Goal: Task Accomplishment & Management: Manage account settings

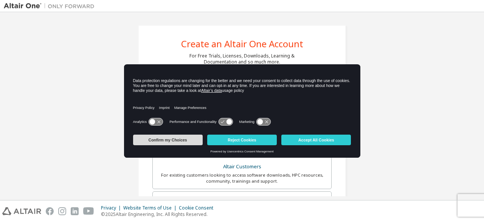
click at [188, 139] on button "Confirm my Choices" at bounding box center [168, 140] width 70 height 11
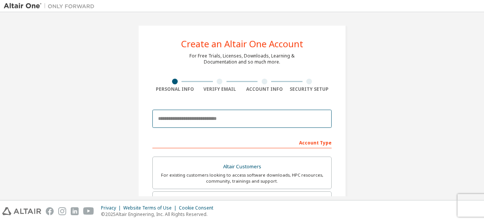
click at [189, 120] on input "email" at bounding box center [241, 119] width 179 height 18
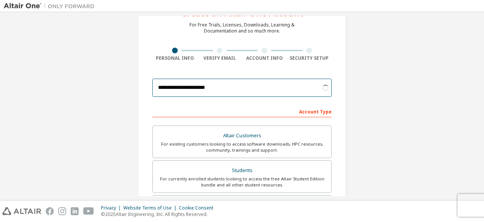
scroll to position [54, 0]
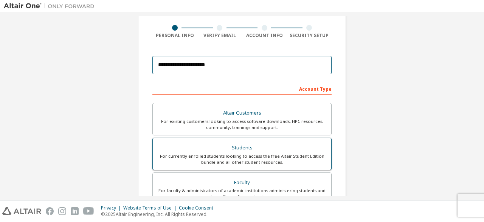
type input "**********"
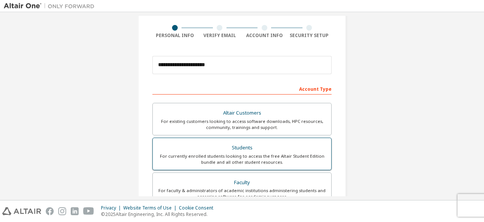
click at [298, 155] on div "For currently enrolled students looking to access the free Altair Student Editi…" at bounding box center [242, 159] width 170 height 12
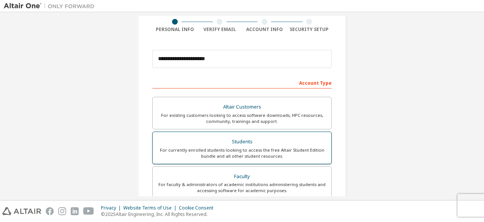
scroll to position [59, 0]
click at [279, 143] on div "Students" at bounding box center [242, 142] width 170 height 11
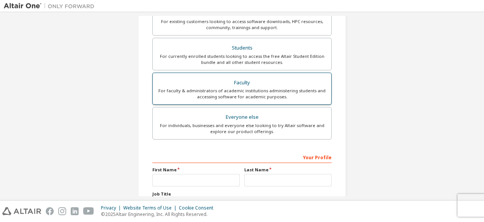
scroll to position [154, 0]
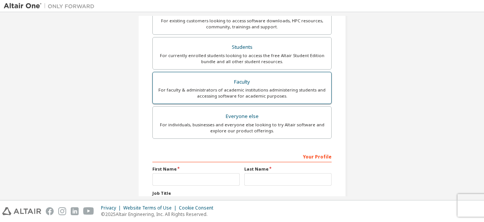
click at [277, 79] on div "Faculty" at bounding box center [242, 82] width 170 height 11
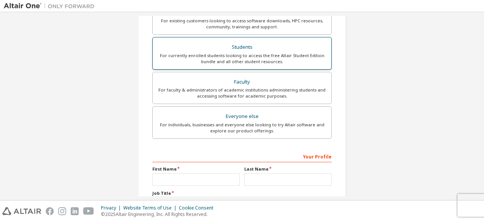
click at [262, 58] on div "For currently enrolled students looking to access the free Altair Student Editi…" at bounding box center [242, 59] width 170 height 12
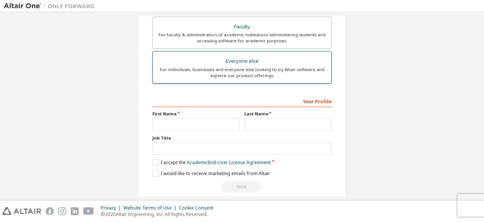
scroll to position [210, 0]
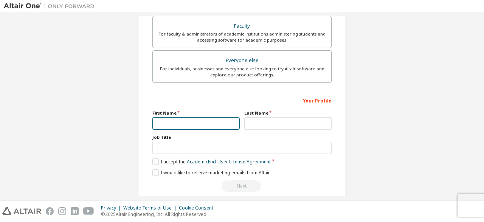
click at [180, 123] on input "text" at bounding box center [195, 123] width 87 height 12
type input "*****"
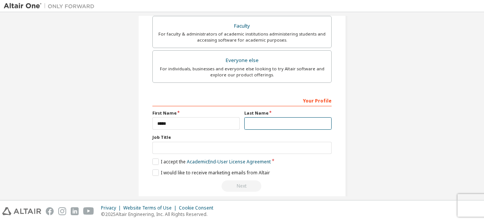
click at [276, 125] on input "text" at bounding box center [287, 123] width 87 height 12
type input "********"
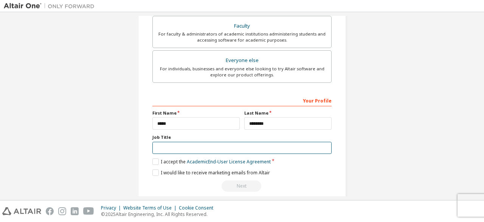
click at [223, 145] on input "text" at bounding box center [241, 148] width 179 height 12
type input "*******"
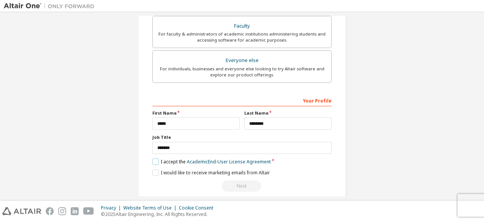
click at [157, 160] on label "I accept the Academic End-User License Agreement" at bounding box center [211, 162] width 118 height 6
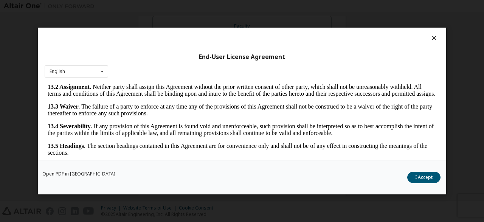
scroll to position [31, 0]
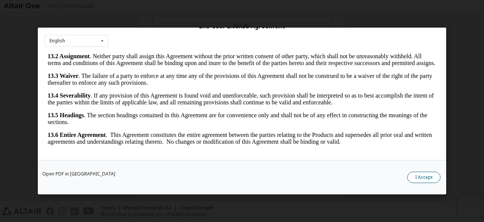
click at [419, 176] on button "I Accept" at bounding box center [424, 177] width 33 height 11
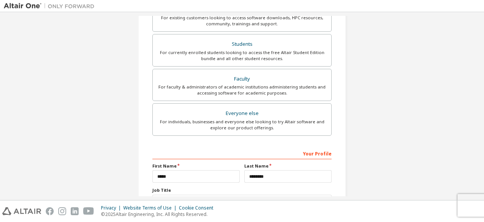
scroll to position [218, 0]
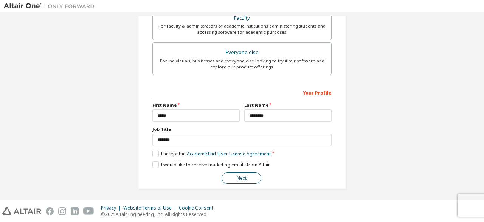
click at [241, 175] on button "Next" at bounding box center [242, 178] width 40 height 11
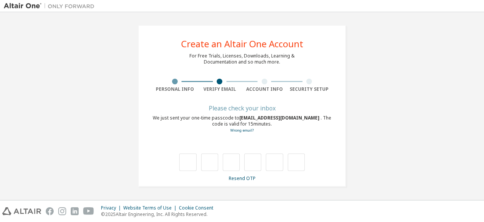
scroll to position [0, 0]
type input "*"
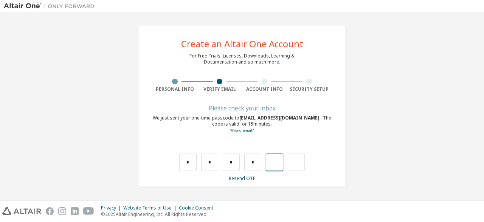
type input "*"
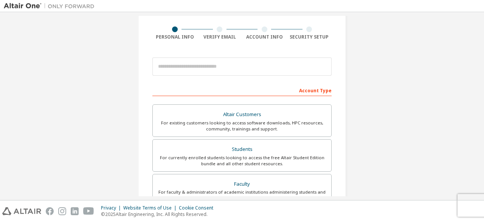
scroll to position [22, 0]
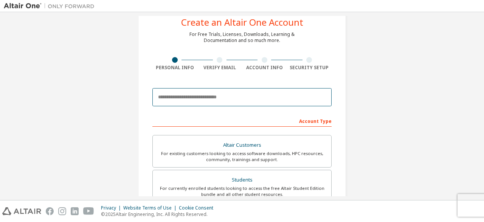
click at [213, 99] on input "email" at bounding box center [241, 97] width 179 height 18
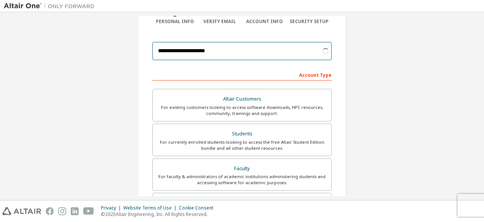
scroll to position [68, 0]
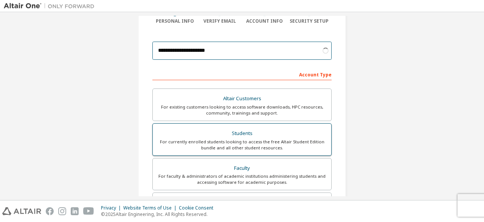
type input "**********"
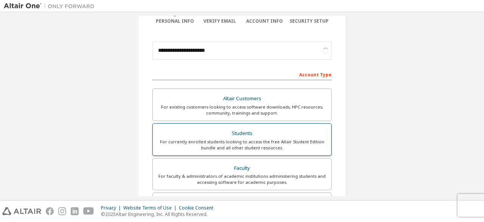
click at [245, 140] on div "For currently enrolled students looking to access the free Altair Student Editi…" at bounding box center [242, 145] width 170 height 12
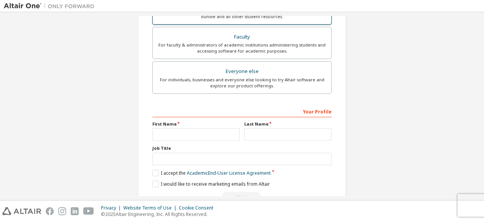
scroll to position [242, 0]
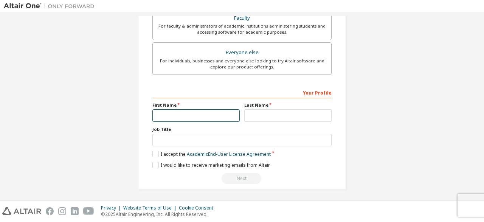
click at [173, 114] on input "text" at bounding box center [195, 115] width 87 height 12
type input "*****"
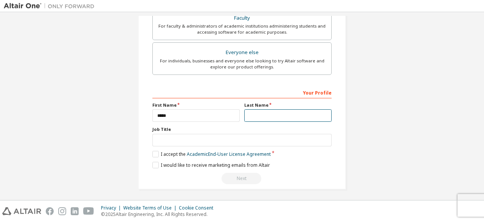
click at [246, 115] on input "text" at bounding box center [287, 115] width 87 height 12
type input "********"
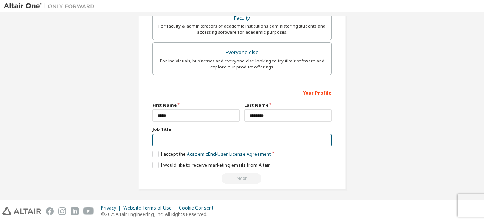
click at [178, 140] on input "text" at bounding box center [241, 140] width 179 height 12
type input "*******"
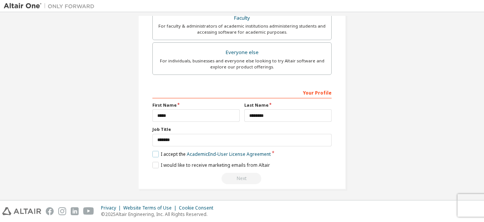
click at [160, 152] on label "I accept the Academic End-User License Agreement" at bounding box center [211, 154] width 118 height 6
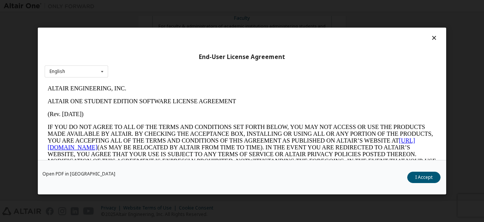
scroll to position [0, 0]
click at [414, 177] on button "I Accept" at bounding box center [424, 177] width 33 height 11
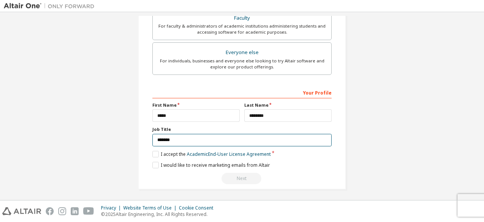
click at [243, 135] on input "*******" at bounding box center [241, 140] width 179 height 12
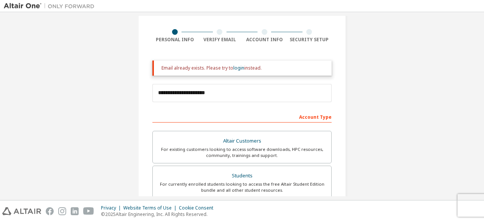
scroll to position [46, 0]
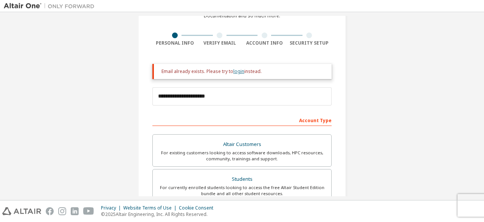
click at [238, 73] on link "login" at bounding box center [238, 71] width 11 height 6
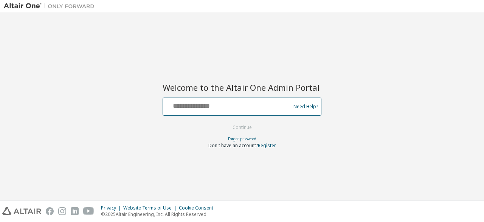
click at [205, 108] on input "text" at bounding box center [228, 105] width 124 height 11
type input "**********"
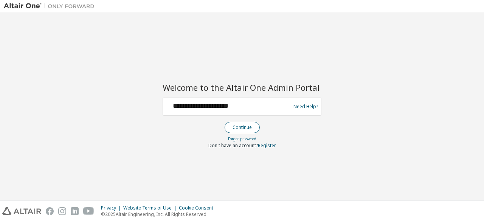
click at [237, 127] on button "Continue" at bounding box center [242, 127] width 35 height 11
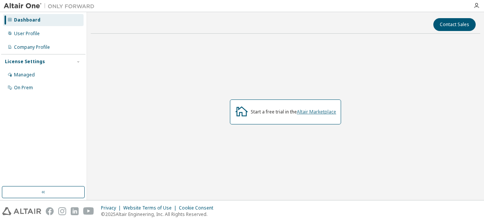
click at [311, 113] on link "Altair Marketplace" at bounding box center [316, 112] width 39 height 6
click at [308, 112] on link "Altair Marketplace" at bounding box center [316, 112] width 39 height 6
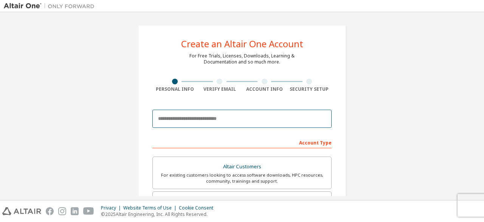
click at [215, 120] on input "email" at bounding box center [241, 119] width 179 height 18
click at [191, 118] on input "email" at bounding box center [241, 119] width 179 height 18
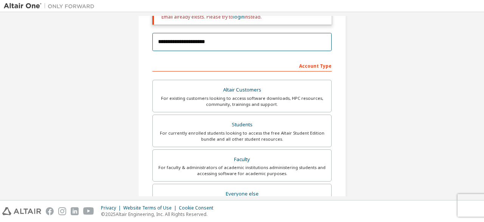
scroll to position [124, 0]
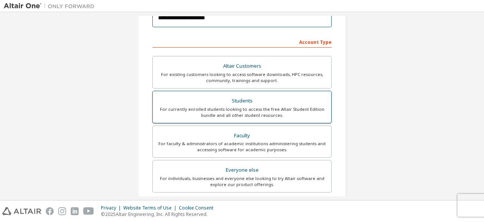
type input "**********"
click at [227, 114] on div "For currently enrolled students looking to access the free Altair Student Editi…" at bounding box center [242, 112] width 170 height 12
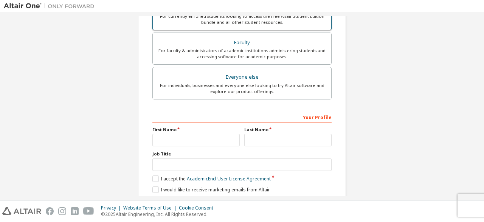
scroll to position [242, 0]
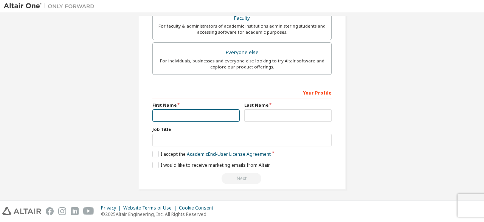
click at [185, 116] on input "text" at bounding box center [195, 115] width 87 height 12
type input "*****"
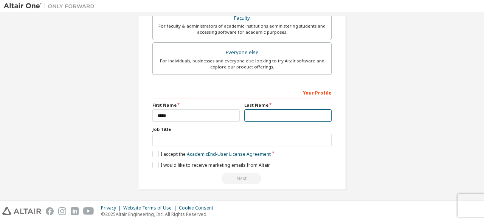
click at [261, 112] on input "text" at bounding box center [287, 115] width 87 height 12
type input "********"
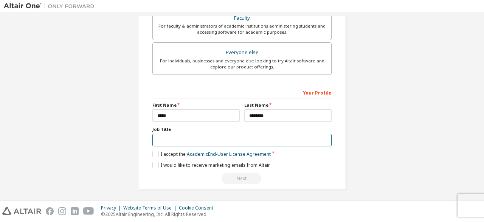
click at [211, 136] on input "text" at bounding box center [241, 140] width 179 height 12
type input "*******"
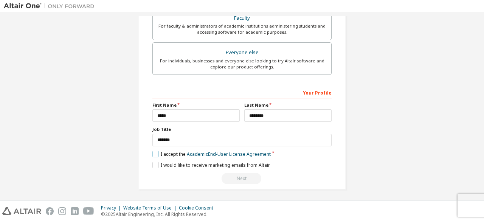
click at [156, 154] on label "I accept the Academic End-User License Agreement" at bounding box center [211, 154] width 118 height 6
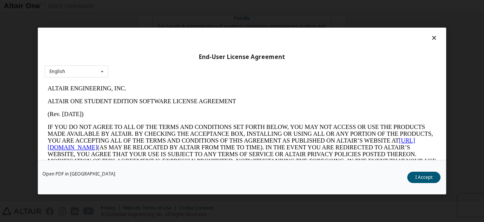
scroll to position [0, 0]
click at [426, 181] on button "I Accept" at bounding box center [424, 177] width 33 height 11
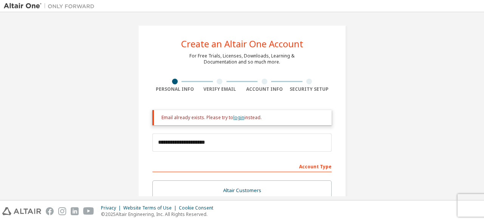
click at [234, 118] on link "login" at bounding box center [238, 117] width 11 height 6
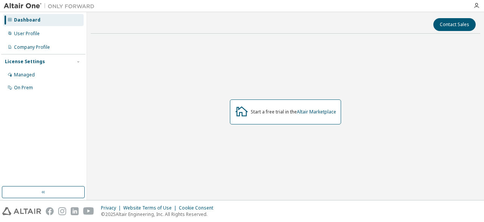
click at [47, 26] on div "Dashboard User Profile Company Profile License Settings Managed On Prem" at bounding box center [43, 53] width 84 height 81
click at [38, 41] on div "Dashboard User Profile Company Profile License Settings Managed On Prem" at bounding box center [43, 53] width 84 height 81
click at [40, 36] on div "User Profile" at bounding box center [43, 34] width 81 height 12
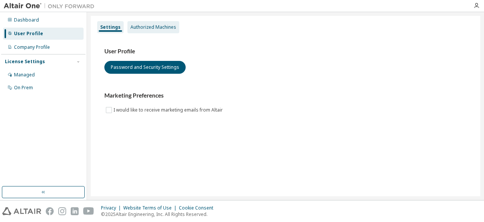
click at [156, 30] on div "Authorized Machines" at bounding box center [154, 27] width 52 height 12
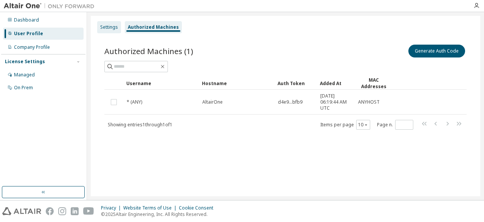
click at [113, 28] on div "Settings" at bounding box center [109, 27] width 18 height 6
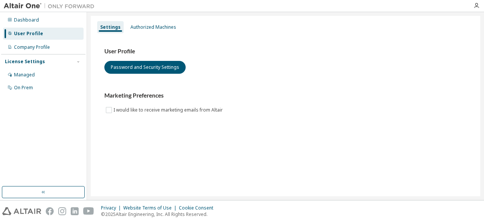
click at [155, 20] on div "Settings Authorized Machines User Profile Password and Security Settings Market…" at bounding box center [286, 106] width 390 height 181
click at [155, 23] on div "Authorized Machines" at bounding box center [154, 27] width 52 height 12
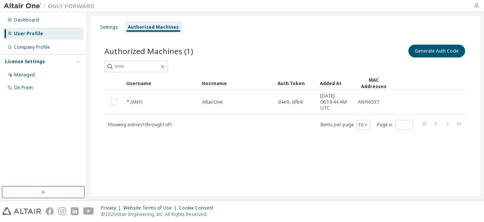
click at [476, 6] on icon "button" at bounding box center [477, 6] width 6 height 6
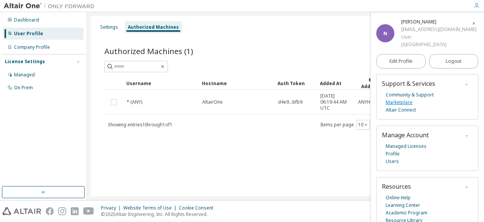
click at [401, 101] on link "Marketplace" at bounding box center [399, 103] width 27 height 8
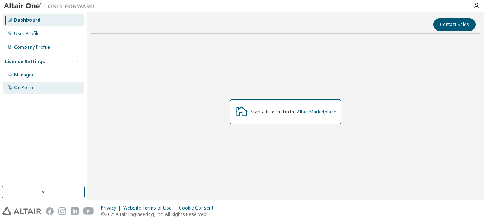
click at [45, 89] on div "On Prem" at bounding box center [43, 88] width 81 height 12
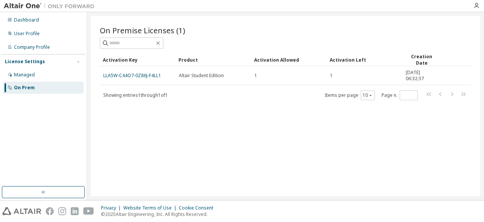
click at [43, 87] on div "On Prem" at bounding box center [43, 88] width 81 height 12
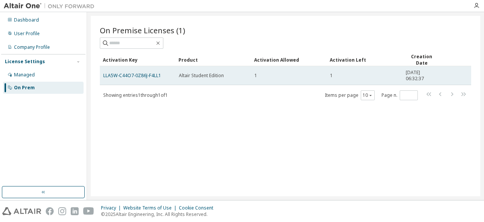
click at [277, 68] on td "1" at bounding box center [289, 75] width 76 height 19
click at [243, 78] on td "Altair Student Edition" at bounding box center [214, 75] width 76 height 19
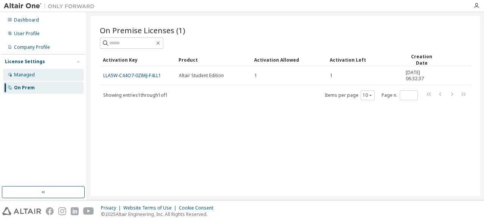
click at [54, 76] on div "Managed" at bounding box center [43, 75] width 81 height 12
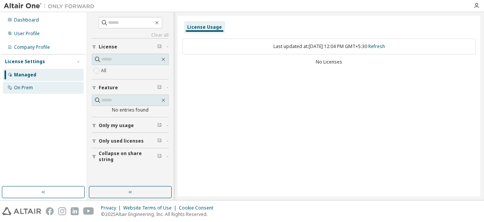
click at [49, 85] on div "On Prem" at bounding box center [43, 88] width 81 height 12
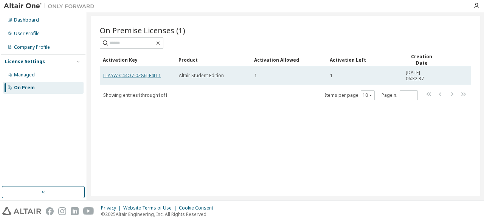
click at [148, 75] on link "LLA5W-C44O7-0Z86J-F4LL1" at bounding box center [132, 75] width 58 height 6
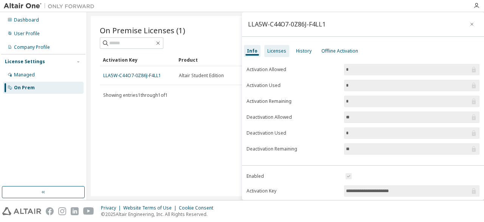
click at [277, 52] on div "Licenses" at bounding box center [277, 51] width 19 height 6
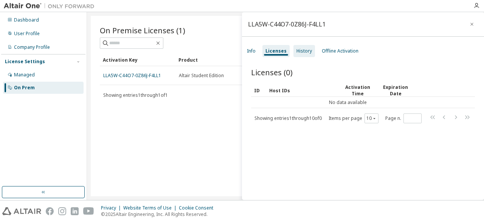
click at [305, 52] on div "History" at bounding box center [305, 51] width 16 height 6
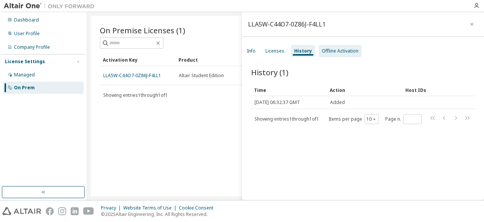
click at [331, 54] on div "Offline Activation" at bounding box center [340, 51] width 43 height 12
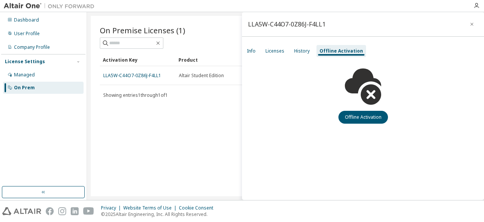
click at [260, 51] on div "Info Licenses History Offline Activation" at bounding box center [363, 51] width 242 height 14
click at [255, 53] on div "Info" at bounding box center [251, 51] width 9 height 6
